Goal: Check status: Check status

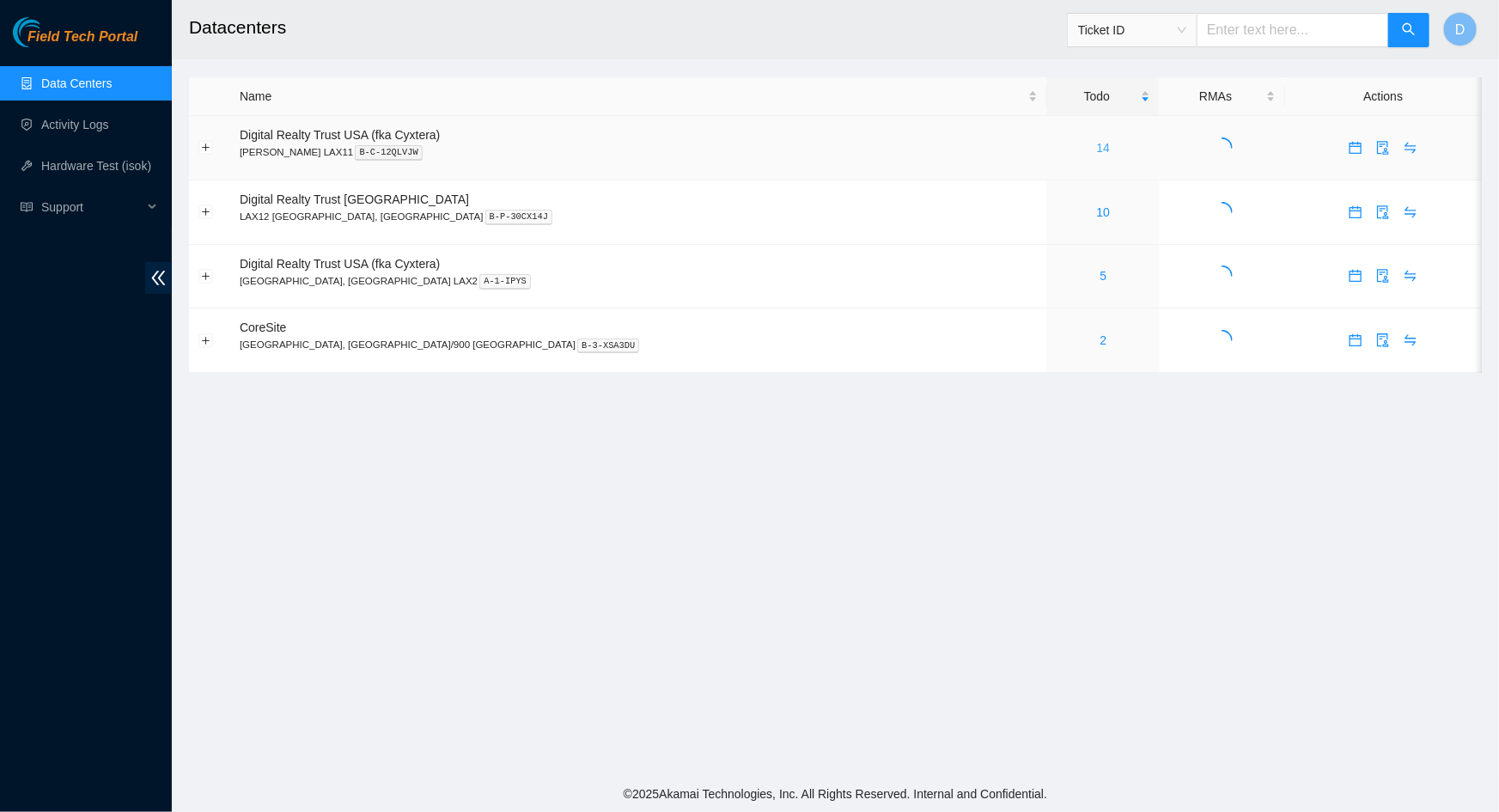
click at [1097, 151] on link "14" at bounding box center [1104, 148] width 14 height 14
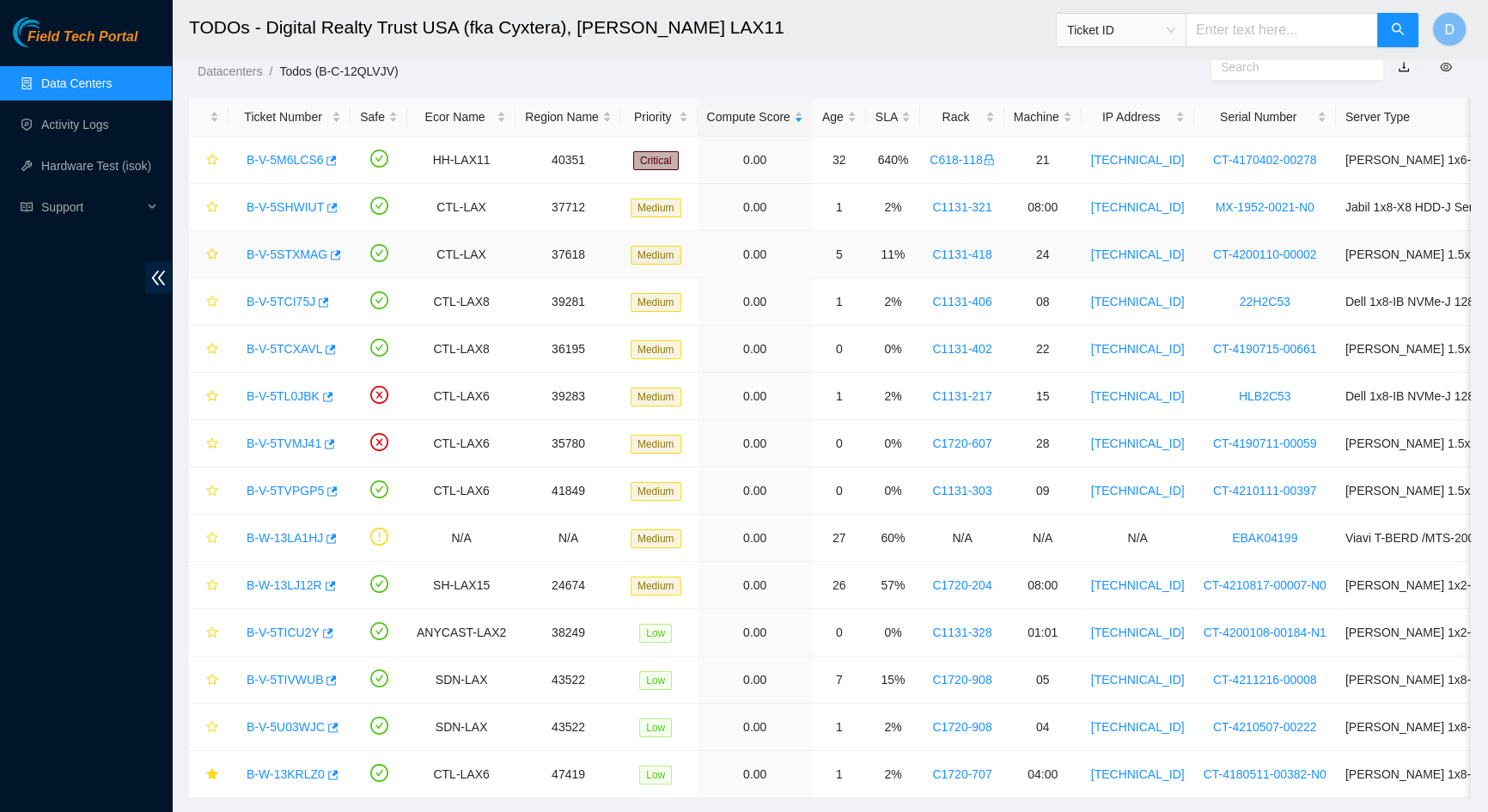
scroll to position [98, 0]
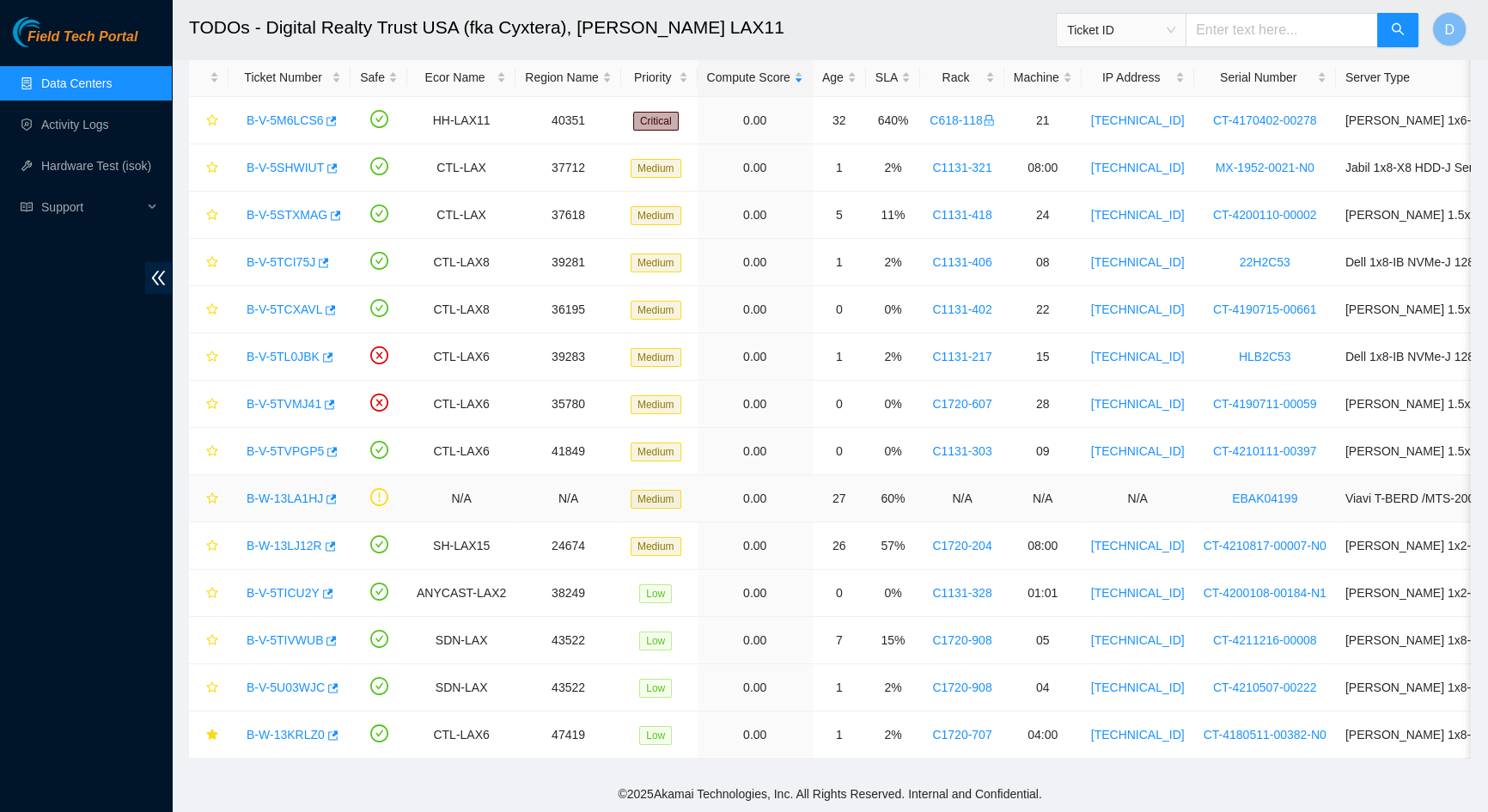
click at [290, 491] on link "B-W-13LA1HJ" at bounding box center [285, 498] width 77 height 14
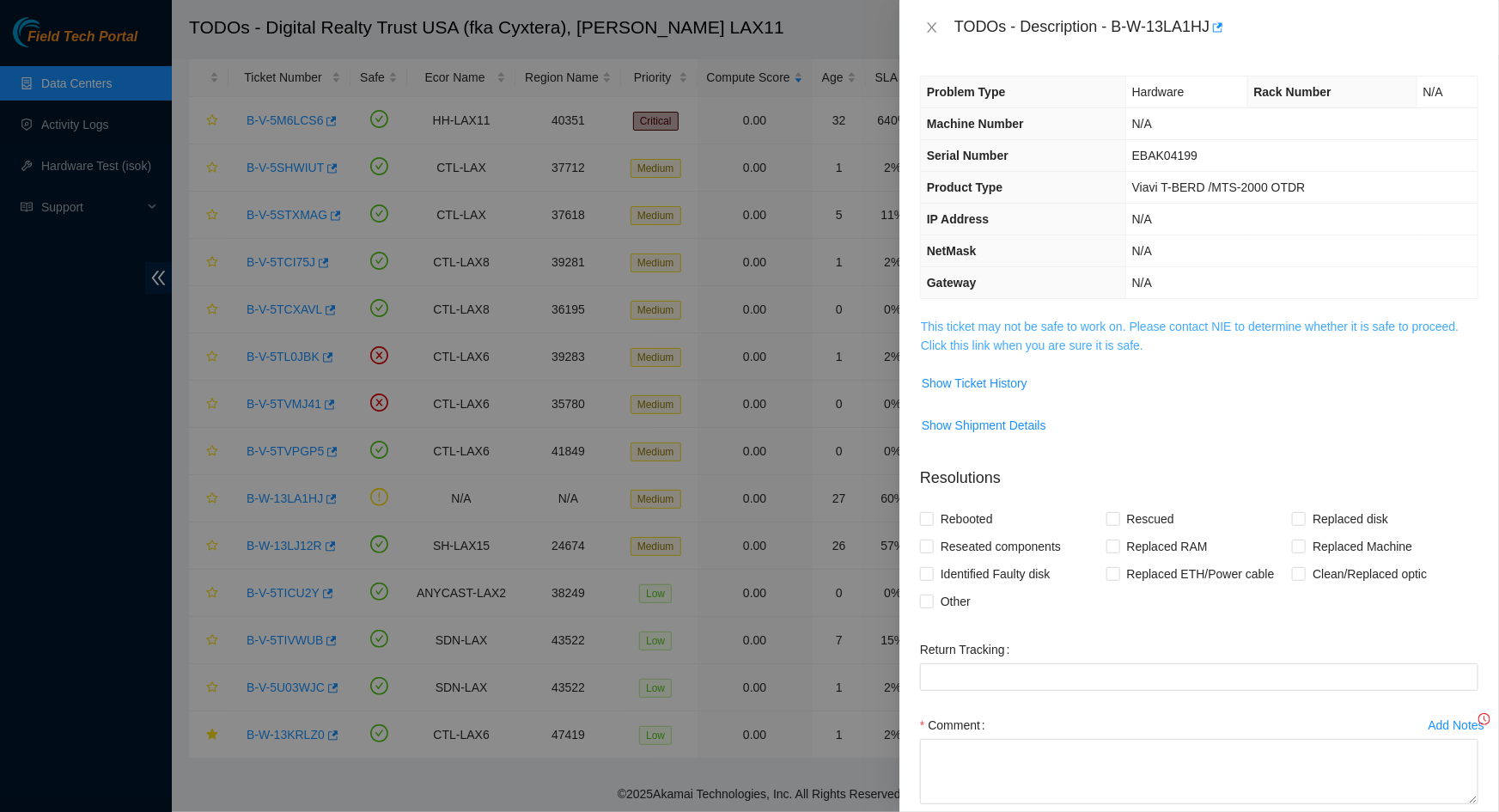
click at [1074, 323] on link "This ticket may not be safe to work on. Please contact NIE to determine whether…" at bounding box center [1190, 336] width 538 height 33
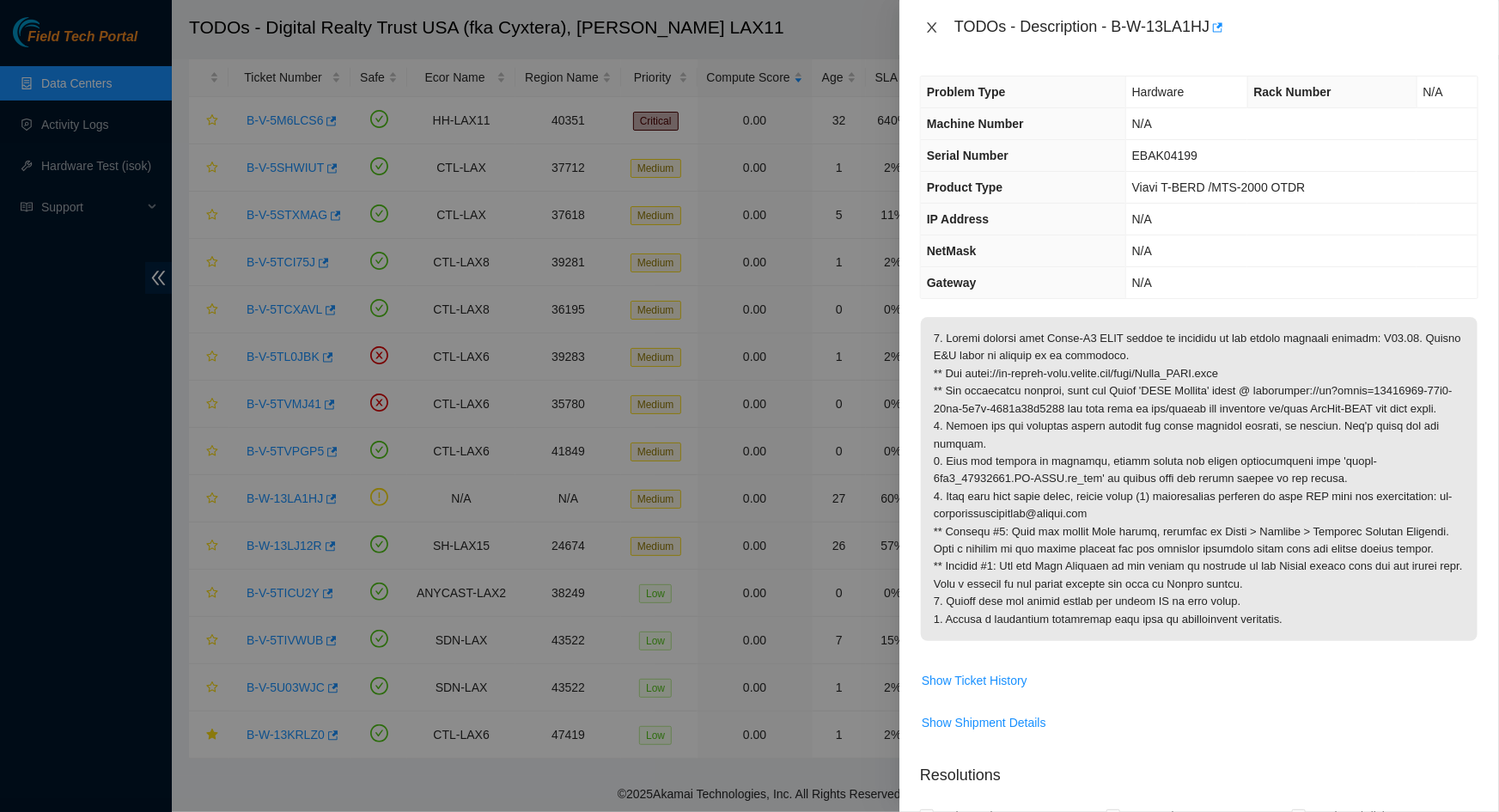
click at [927, 33] on icon "close" at bounding box center [933, 27] width 14 height 14
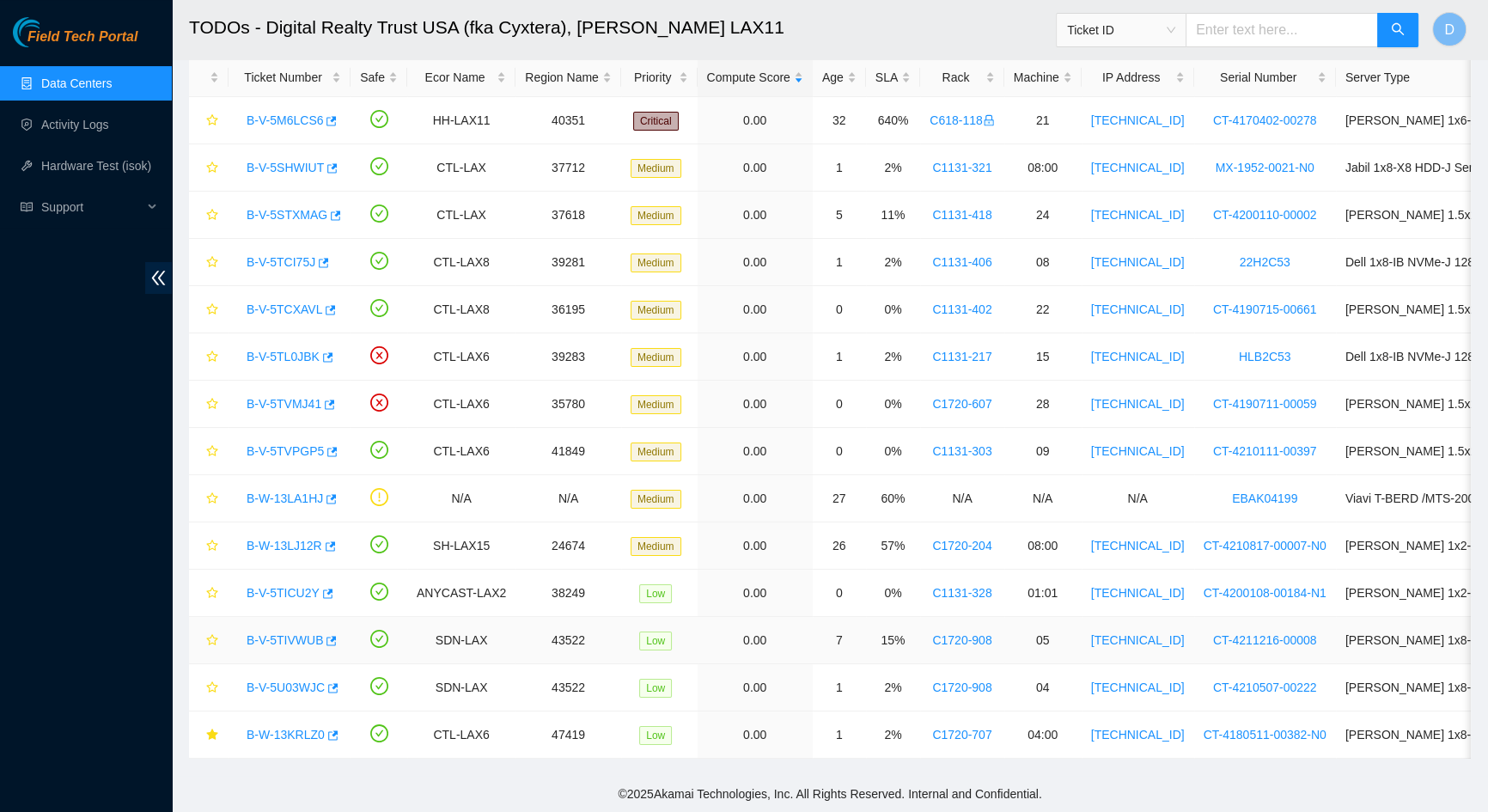
click at [285, 633] on link "B-V-5TIVWUB" at bounding box center [285, 640] width 77 height 14
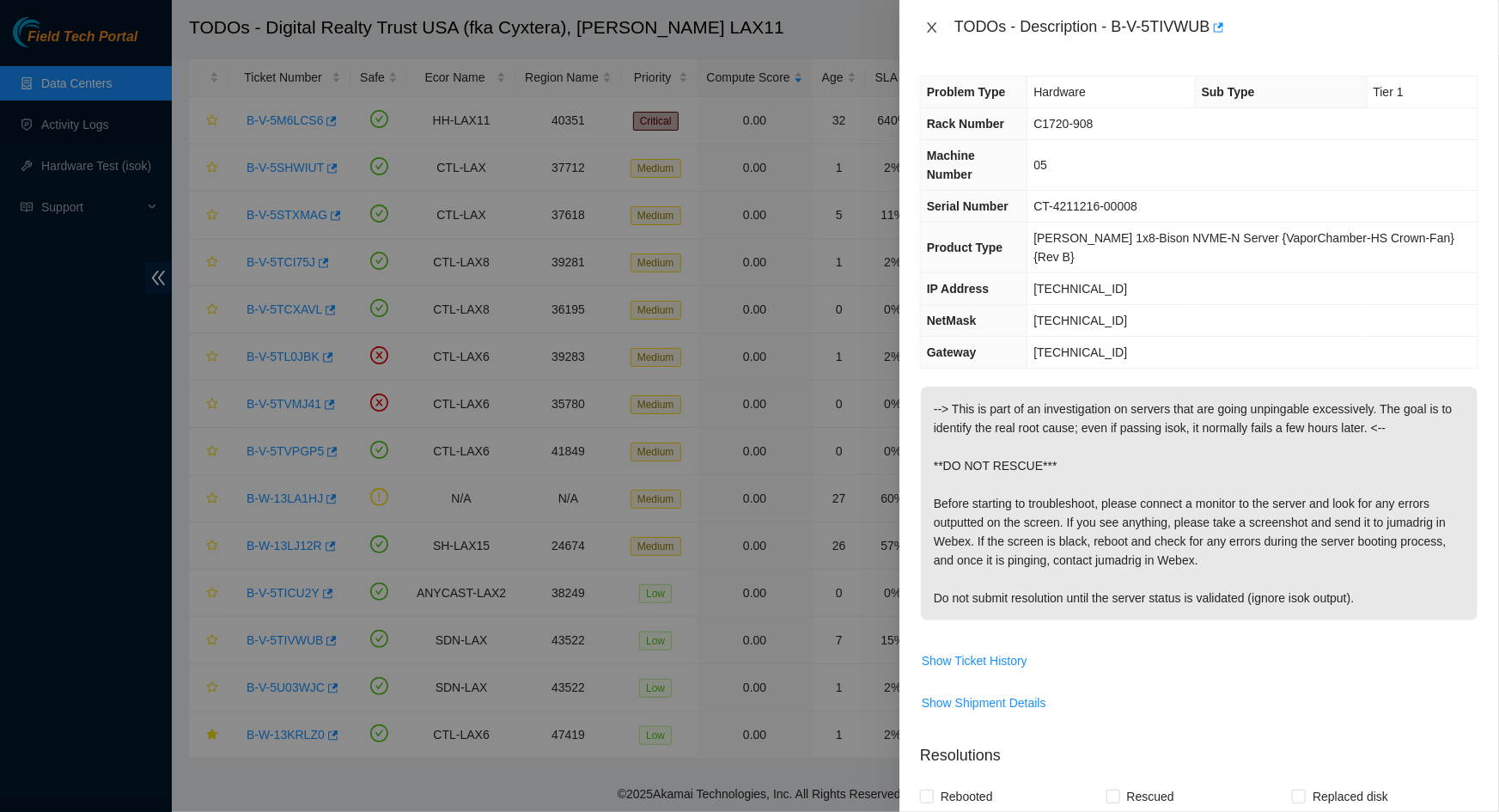
click at [933, 25] on icon "close" at bounding box center [933, 27] width 14 height 14
